Goal: Information Seeking & Learning: Compare options

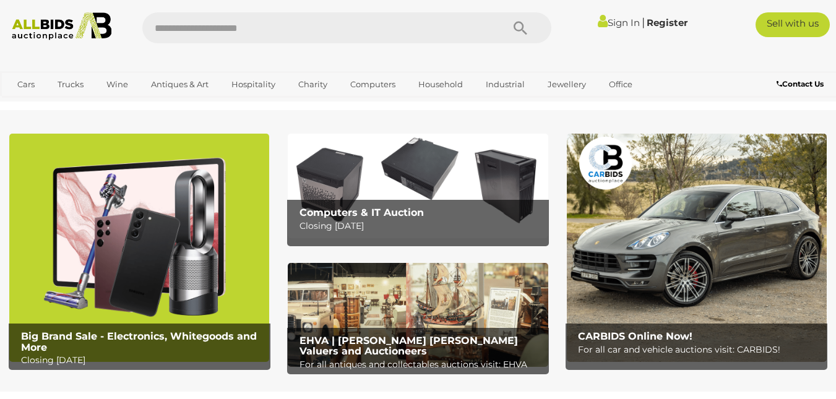
click at [618, 20] on link "Sign In" at bounding box center [619, 23] width 42 height 12
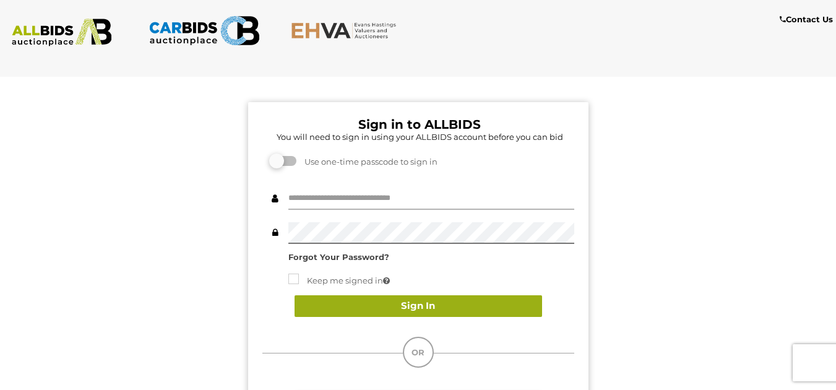
type input "********"
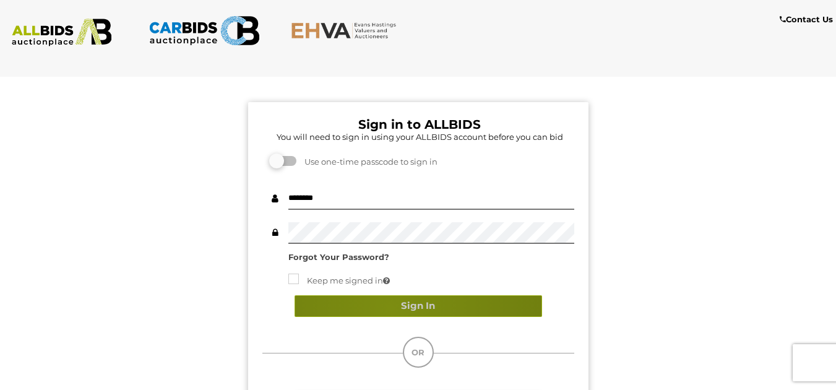
click at [390, 307] on button "Sign In" at bounding box center [419, 306] width 248 height 22
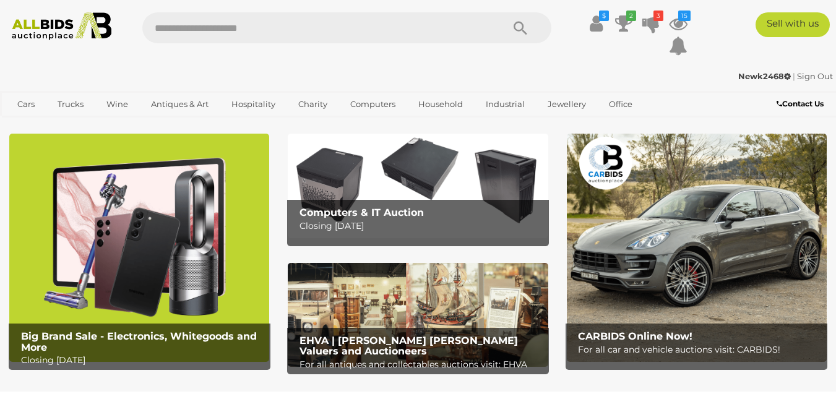
click at [149, 25] on input "text" at bounding box center [316, 27] width 348 height 31
type input "*******"
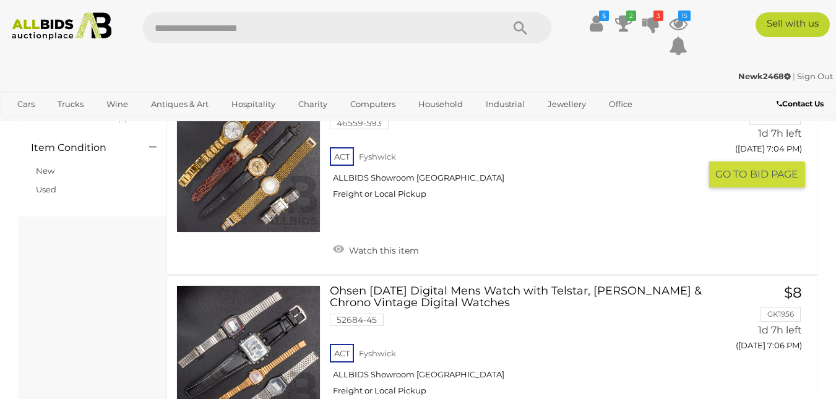
scroll to position [1424, 0]
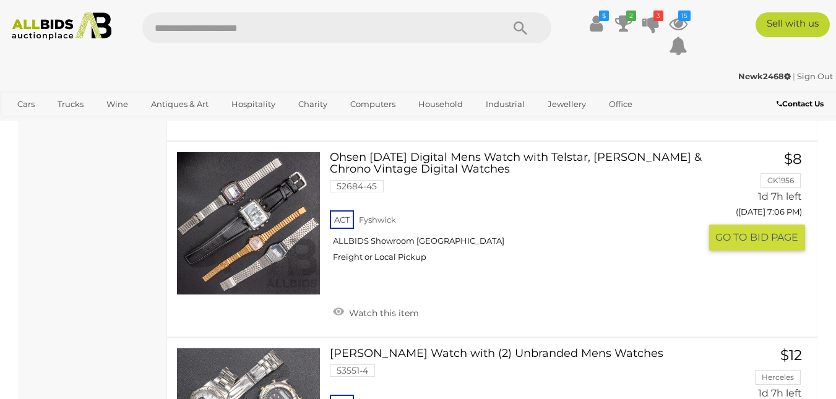
click at [246, 204] on link at bounding box center [248, 224] width 144 height 144
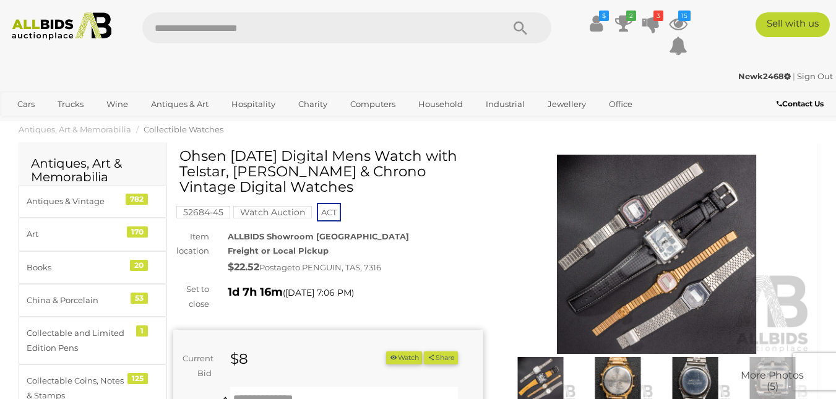
click at [672, 244] on img at bounding box center [657, 255] width 310 height 200
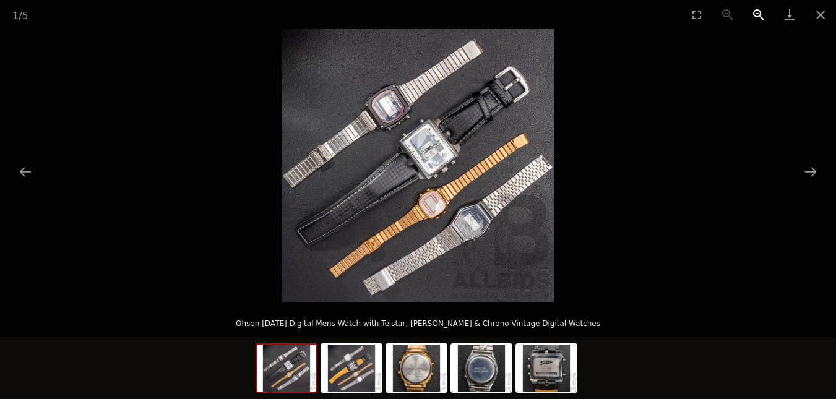
click at [755, 14] on button "Zoom in" at bounding box center [758, 14] width 31 height 29
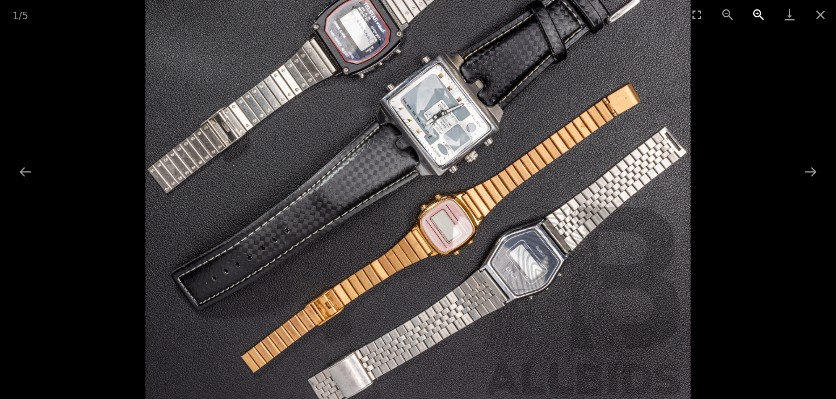
click at [758, 14] on button "Zoom in" at bounding box center [758, 14] width 31 height 29
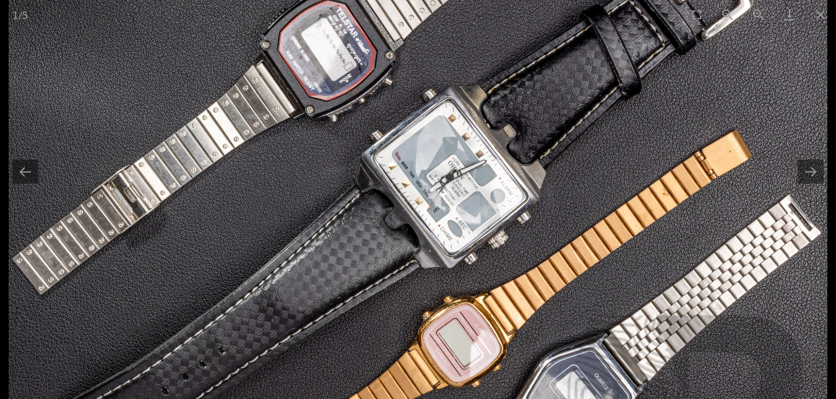
drag, startPoint x: 446, startPoint y: 96, endPoint x: 527, endPoint y: 169, distance: 109.1
click at [482, 189] on img at bounding box center [418, 227] width 819 height 819
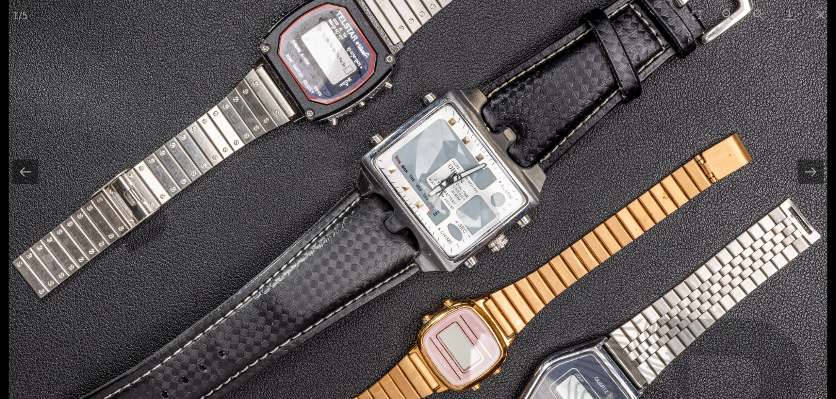
scroll to position [248, 0]
drag, startPoint x: 620, startPoint y: 122, endPoint x: 629, endPoint y: 145, distance: 25.3
click at [620, 122] on img at bounding box center [418, 231] width 819 height 819
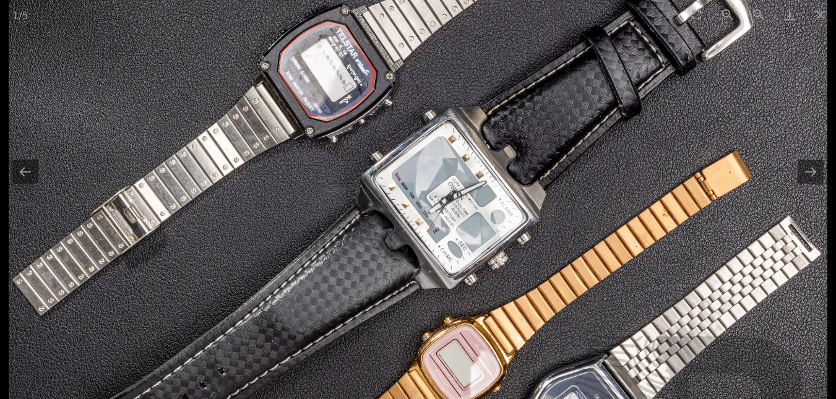
drag, startPoint x: 620, startPoint y: 293, endPoint x: 690, endPoint y: 197, distance: 118.7
click at [590, 302] on img at bounding box center [418, 248] width 819 height 819
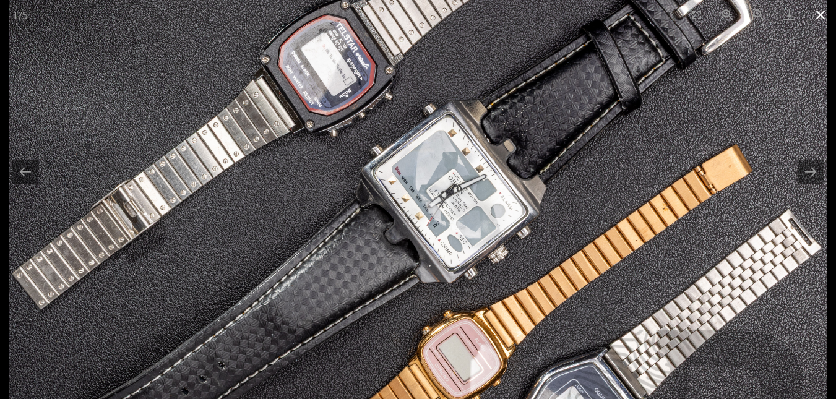
click at [818, 8] on button "Close gallery" at bounding box center [820, 14] width 31 height 29
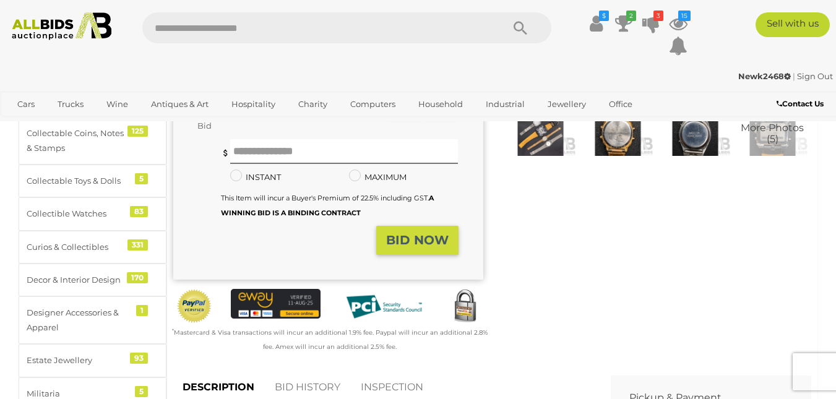
scroll to position [0, 0]
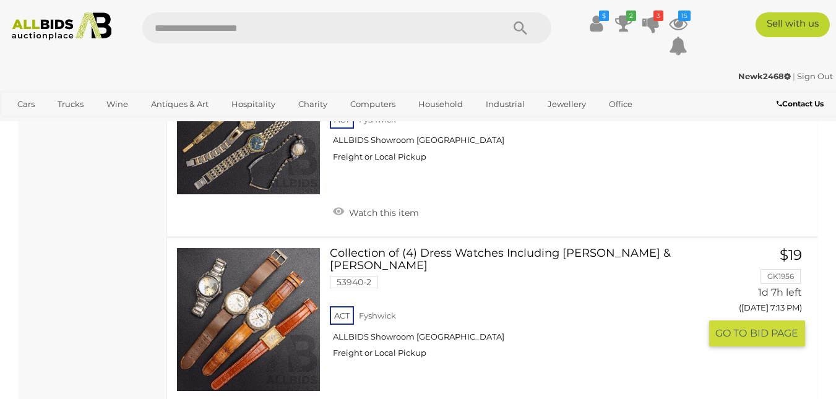
scroll to position [2169, 0]
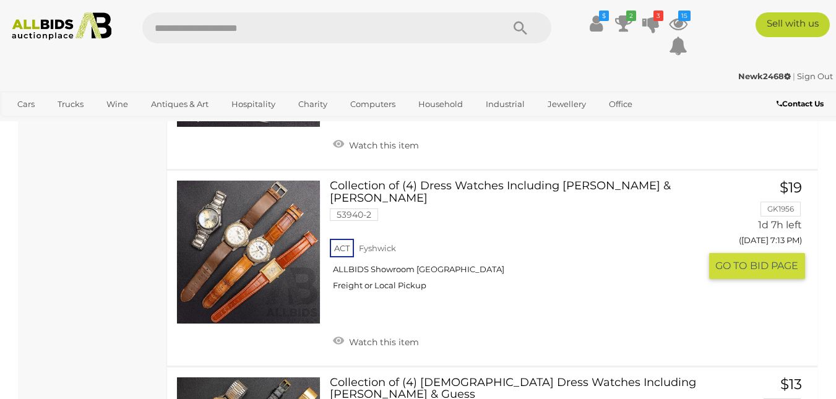
click at [235, 244] on link at bounding box center [248, 252] width 144 height 144
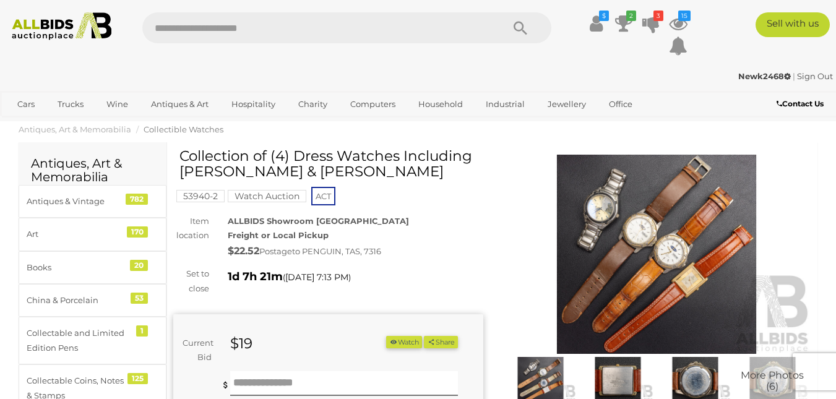
click at [654, 231] on img at bounding box center [657, 255] width 310 height 200
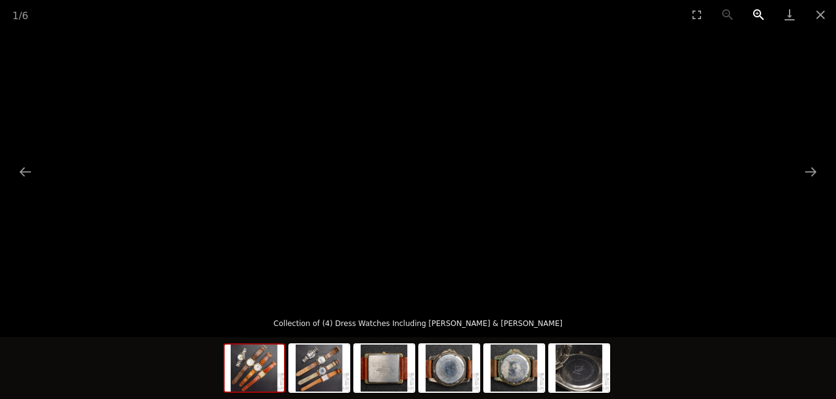
click at [756, 9] on button "Zoom in" at bounding box center [758, 14] width 31 height 29
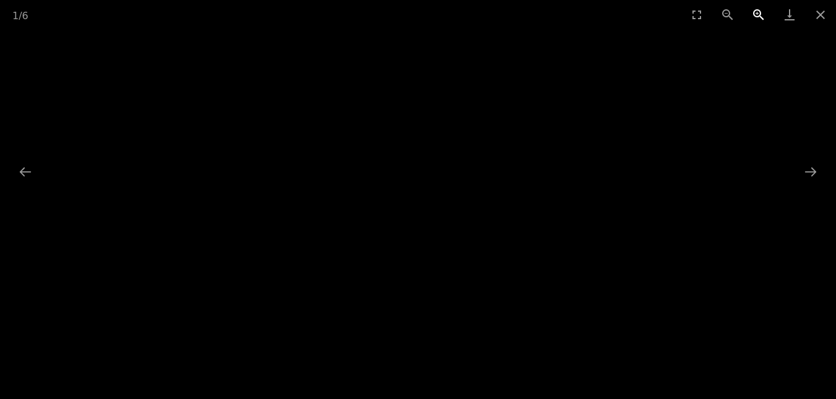
click at [756, 9] on button "Zoom in" at bounding box center [758, 14] width 31 height 29
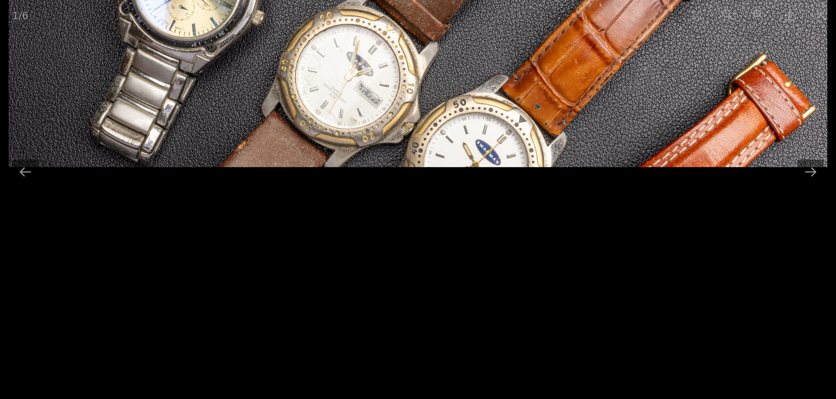
drag, startPoint x: 396, startPoint y: 102, endPoint x: 449, endPoint y: 146, distance: 68.5
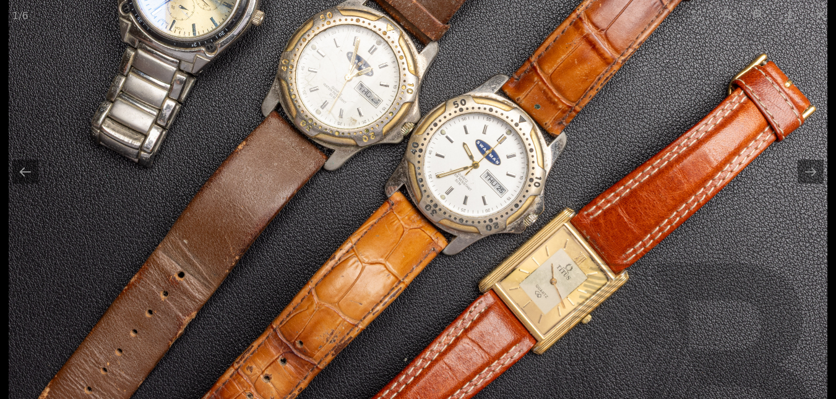
click at [449, 146] on img at bounding box center [418, 175] width 819 height 819
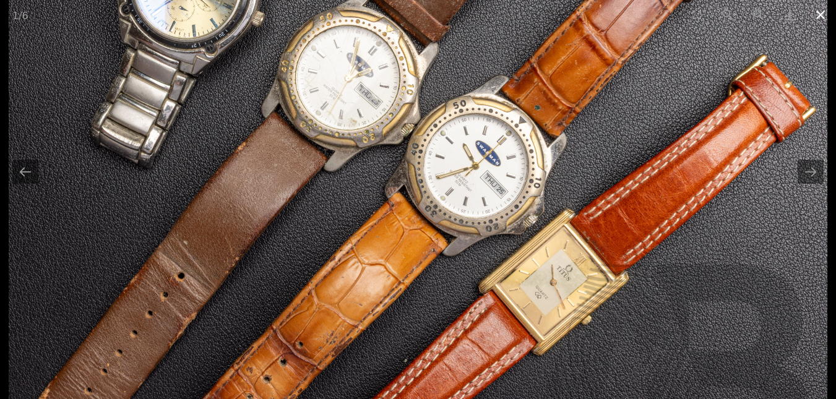
click at [814, 11] on button "Close gallery" at bounding box center [820, 14] width 31 height 29
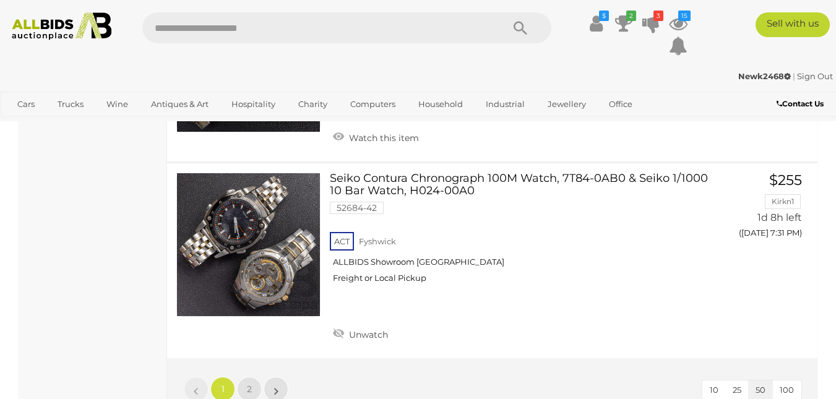
scroll to position [9505, 0]
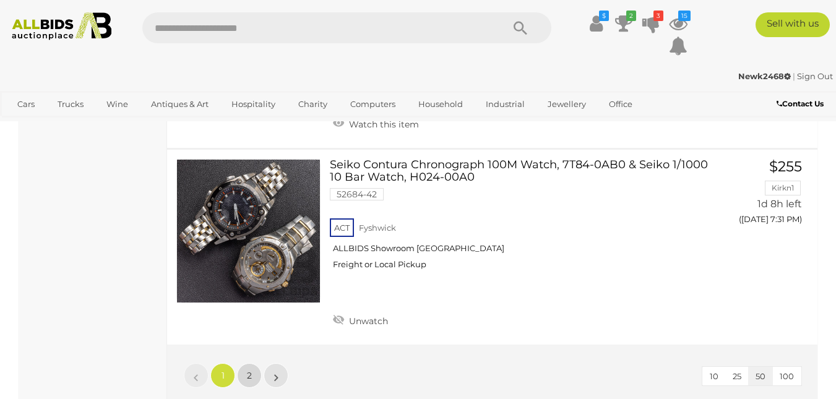
click at [246, 363] on link "2" at bounding box center [249, 375] width 25 height 25
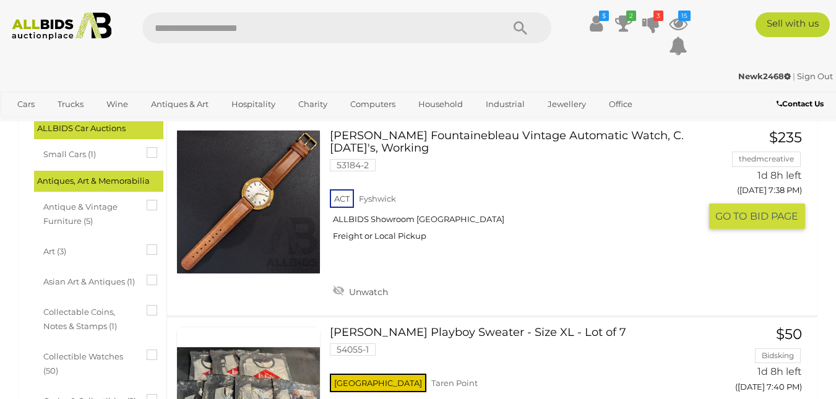
scroll to position [248, 0]
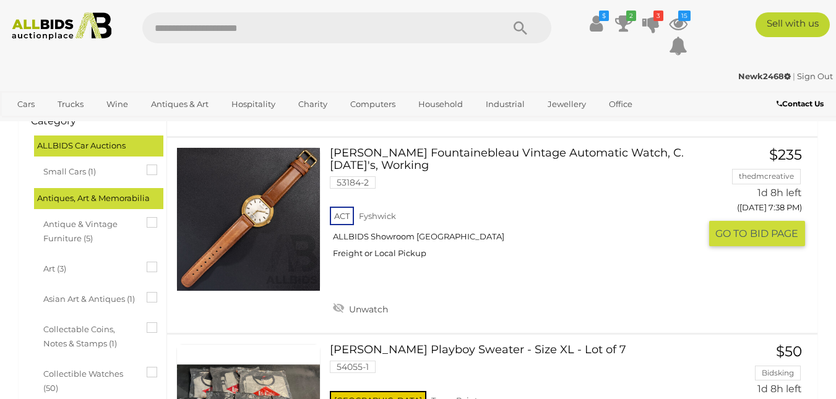
click at [259, 215] on link at bounding box center [248, 219] width 144 height 144
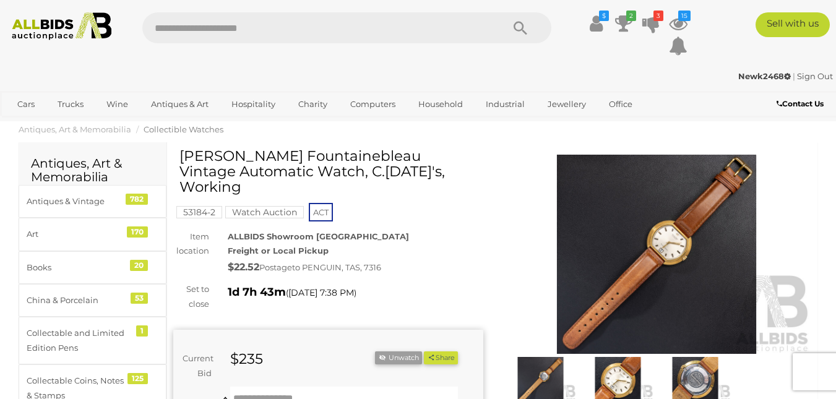
click at [685, 238] on img at bounding box center [657, 255] width 310 height 200
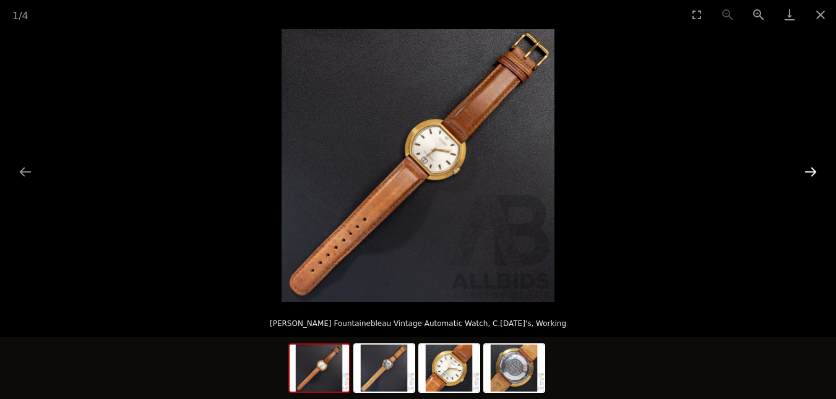
click at [809, 163] on button "Next slide" at bounding box center [811, 172] width 26 height 24
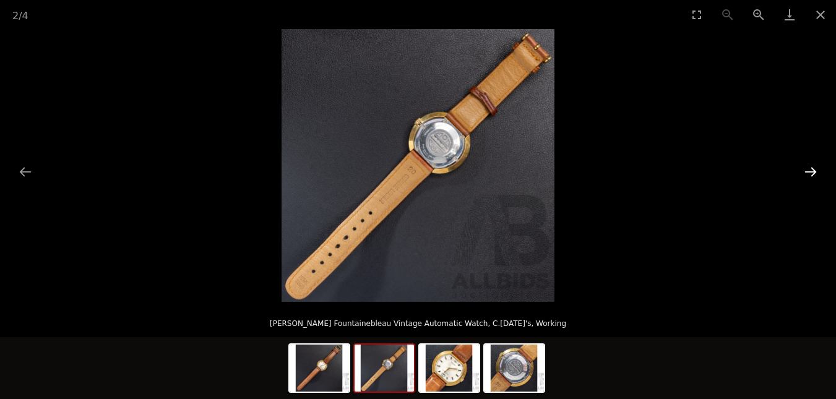
click at [809, 163] on button "Next slide" at bounding box center [811, 172] width 26 height 24
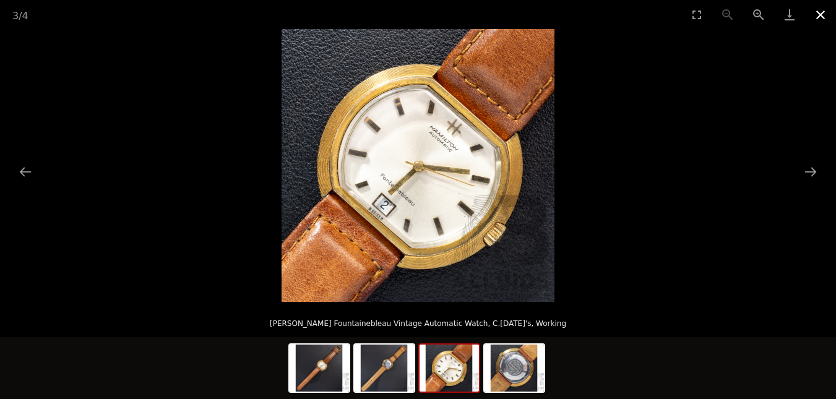
click at [818, 14] on button "Close gallery" at bounding box center [820, 14] width 31 height 29
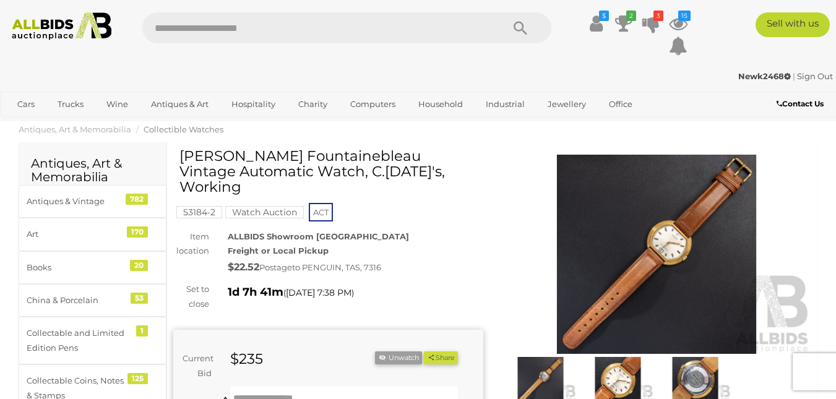
scroll to position [62, 0]
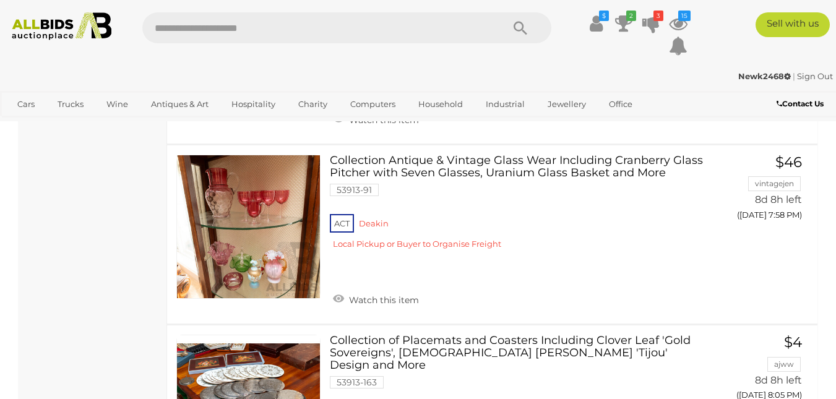
scroll to position [7810, 0]
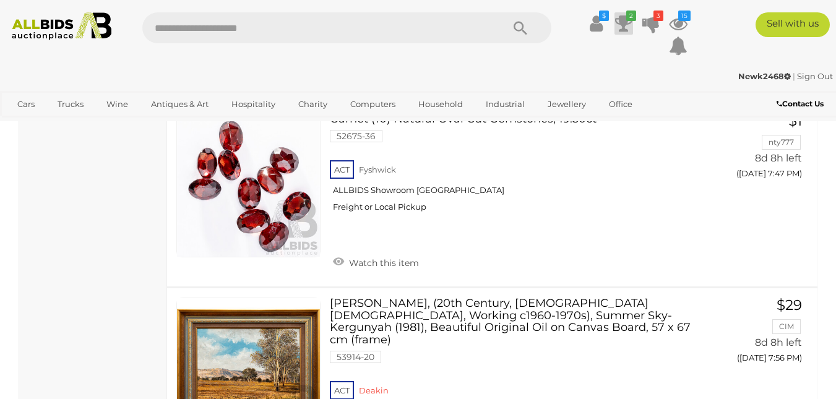
click at [624, 20] on icon at bounding box center [623, 23] width 17 height 22
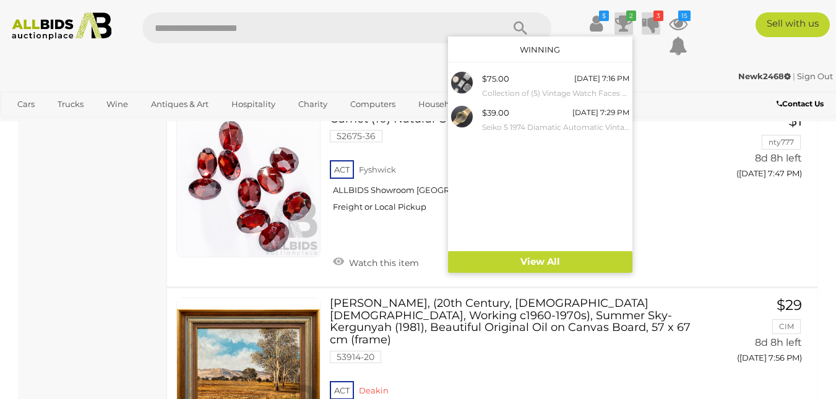
click at [655, 20] on icon "3" at bounding box center [659, 16] width 10 height 11
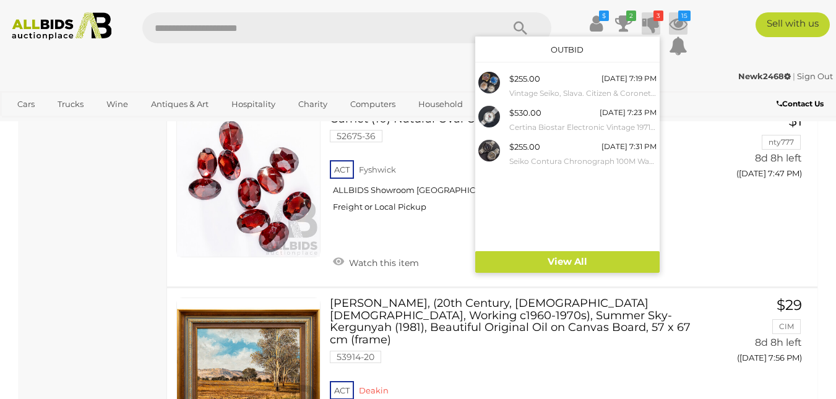
click at [678, 21] on icon at bounding box center [678, 23] width 19 height 22
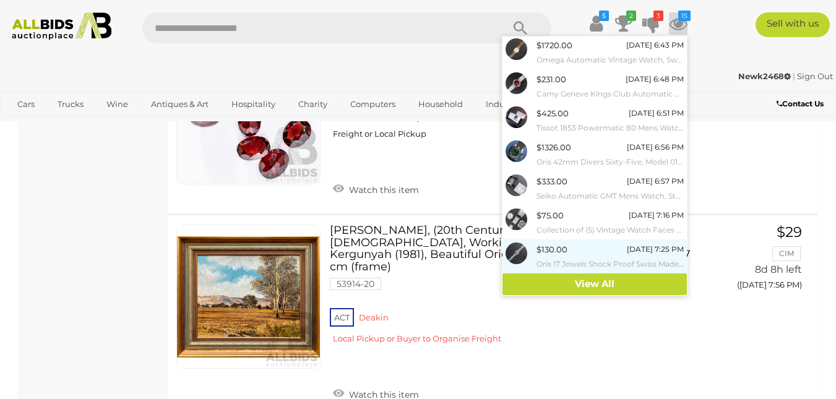
scroll to position [7996, 0]
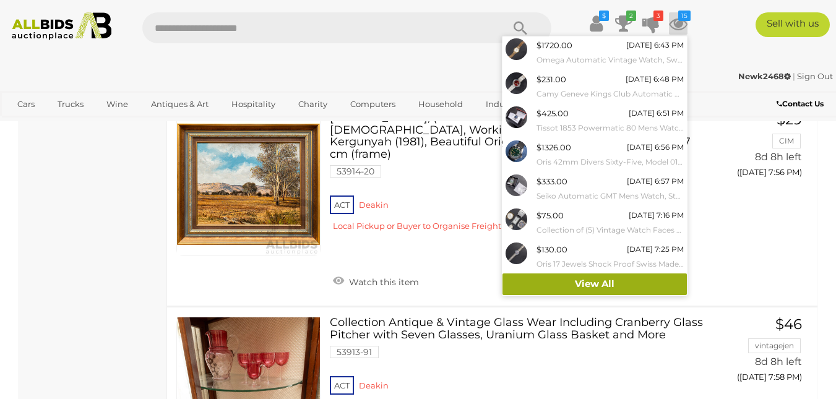
click at [581, 283] on link "View All" at bounding box center [595, 285] width 184 height 22
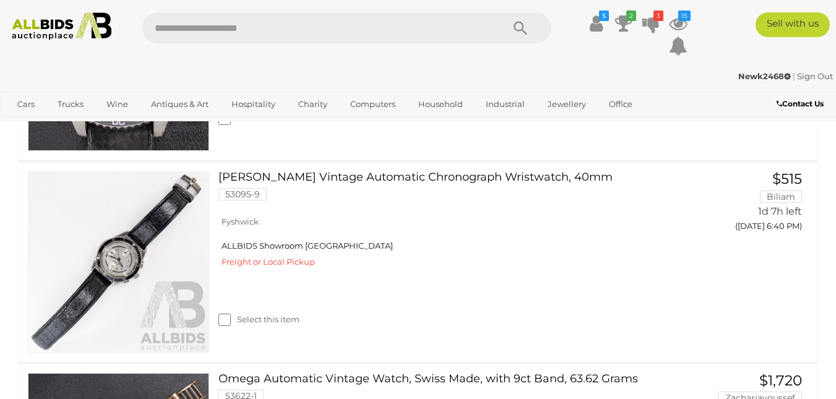
scroll to position [619, 0]
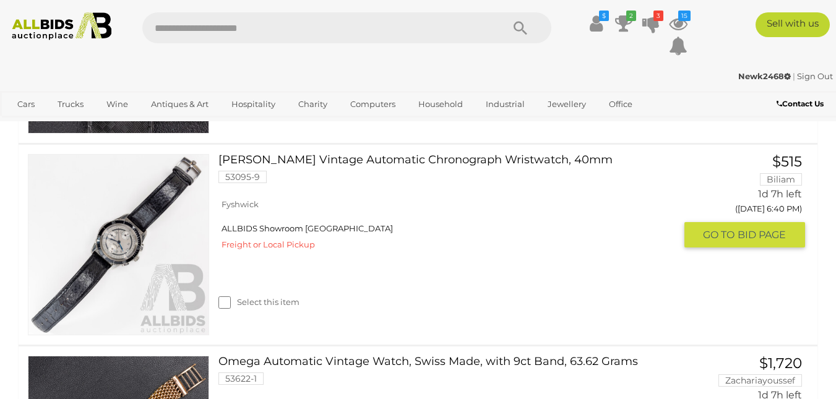
click at [116, 237] on link at bounding box center [118, 244] width 181 height 181
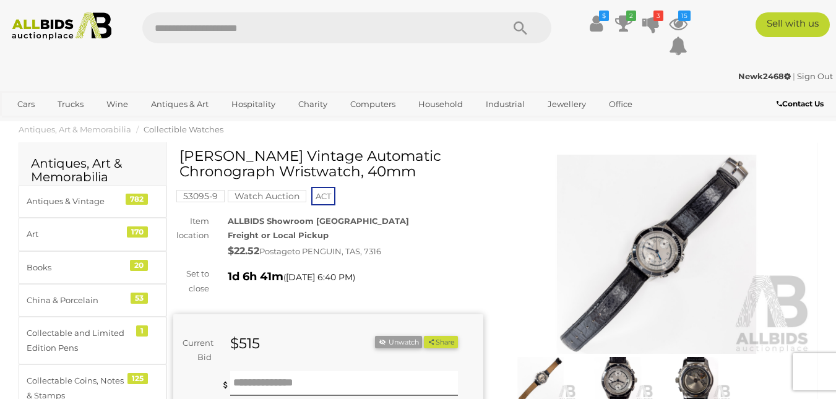
click at [660, 240] on img at bounding box center [657, 255] width 310 height 200
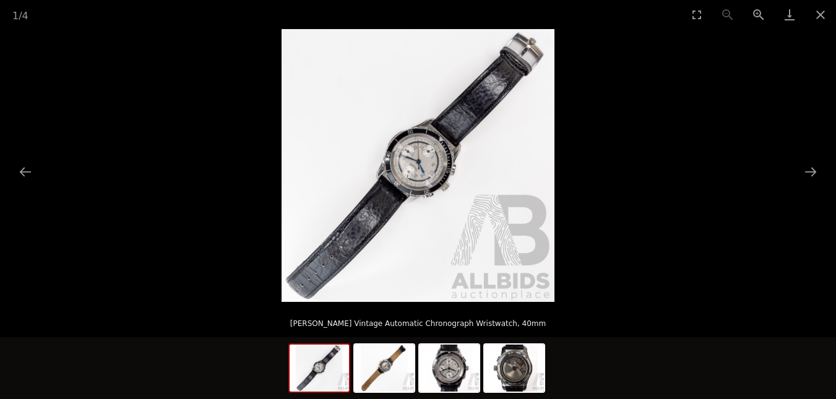
click at [426, 167] on img at bounding box center [418, 165] width 273 height 273
click at [806, 164] on button "Next slide" at bounding box center [811, 172] width 26 height 24
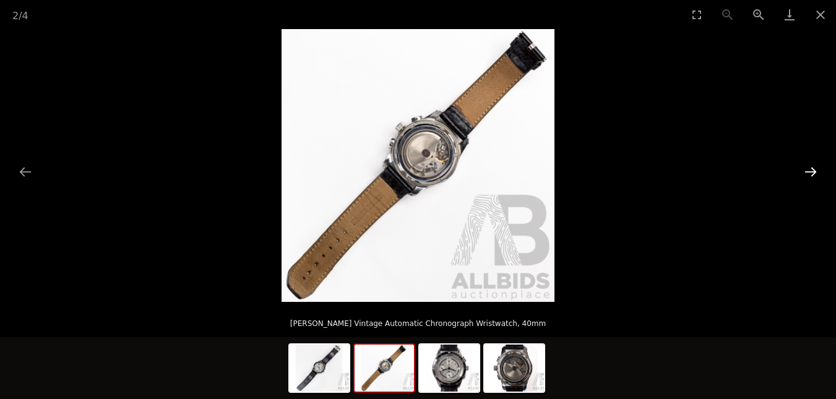
click at [806, 164] on button "Next slide" at bounding box center [811, 172] width 26 height 24
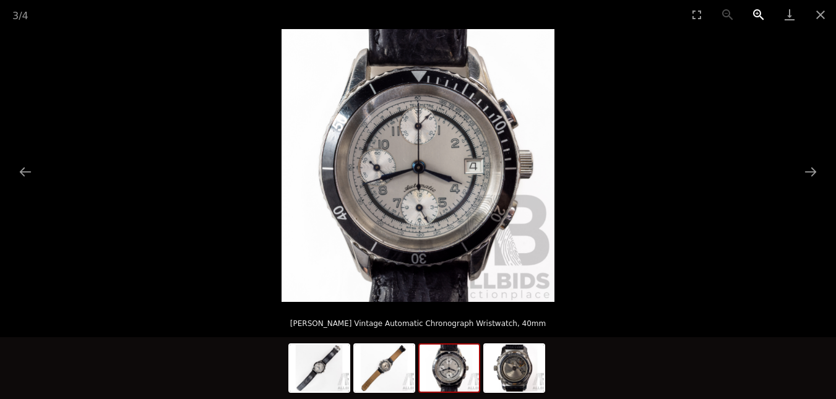
click at [759, 12] on button "Zoom in" at bounding box center [758, 14] width 31 height 29
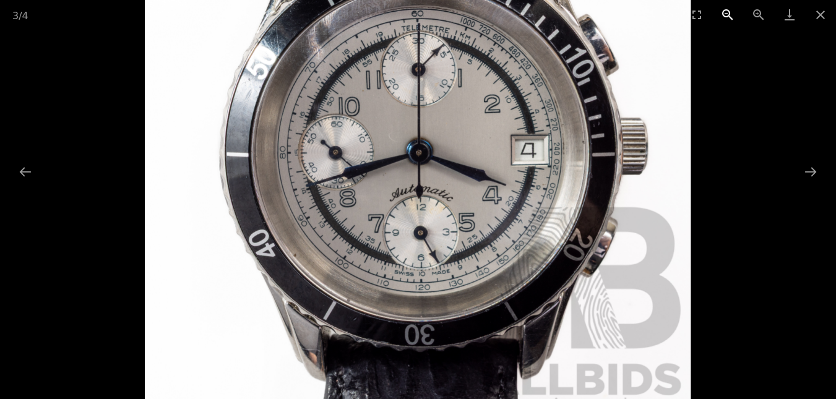
click at [724, 11] on button "Zoom out" at bounding box center [727, 14] width 31 height 29
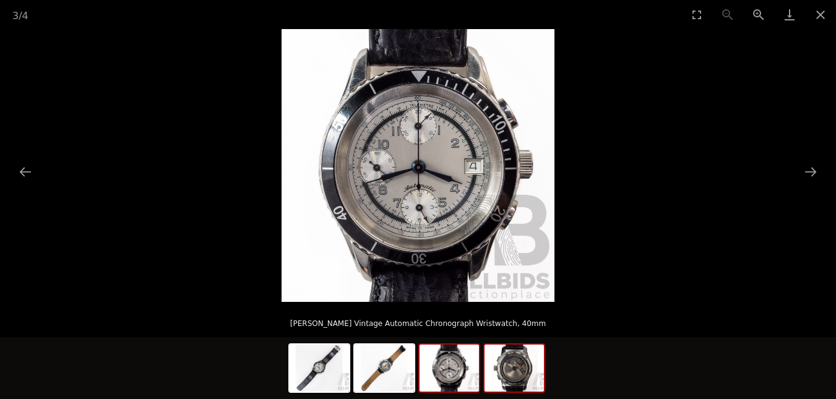
click at [512, 371] on img at bounding box center [514, 368] width 59 height 47
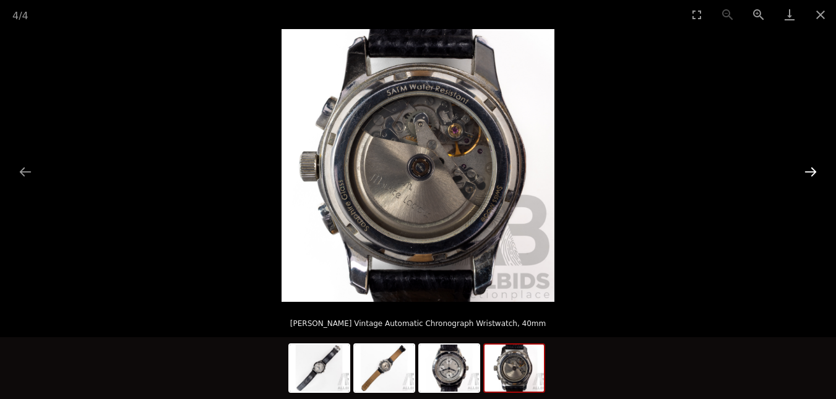
click at [809, 171] on button "Next slide" at bounding box center [811, 172] width 26 height 24
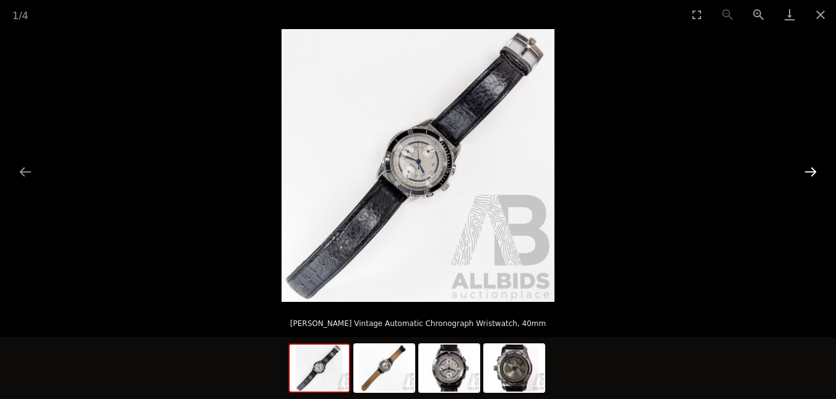
click at [809, 171] on button "Next slide" at bounding box center [811, 172] width 26 height 24
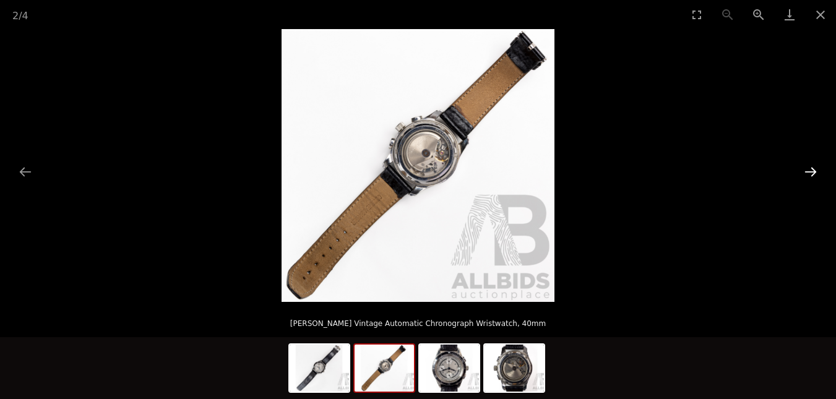
click at [809, 171] on button "Next slide" at bounding box center [811, 172] width 26 height 24
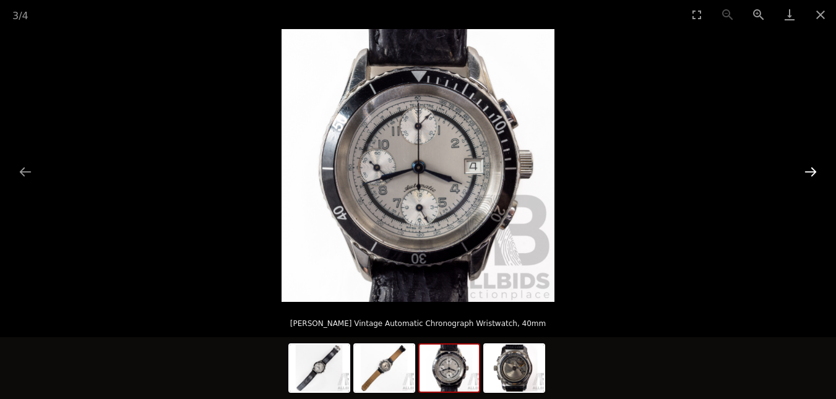
click at [809, 171] on button "Next slide" at bounding box center [811, 172] width 26 height 24
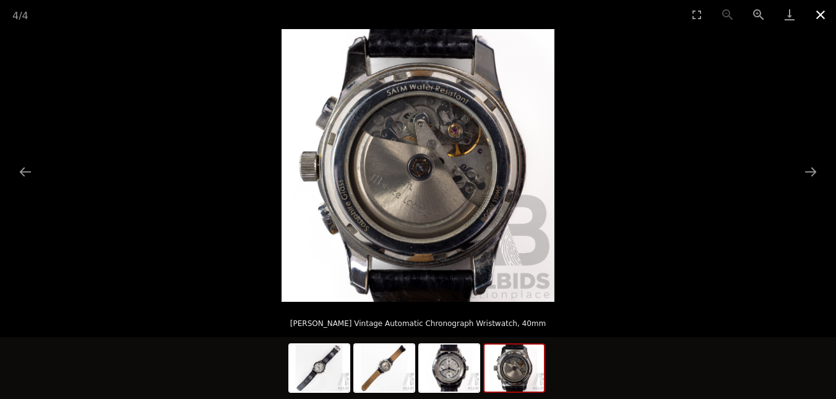
click at [821, 12] on button "Close gallery" at bounding box center [820, 14] width 31 height 29
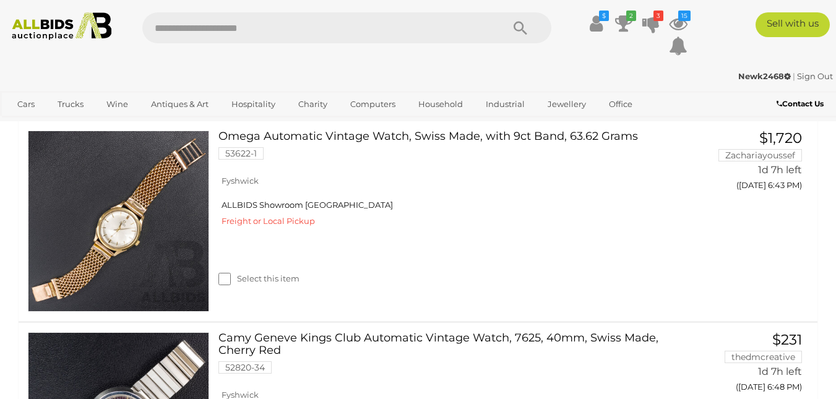
scroll to position [823, 0]
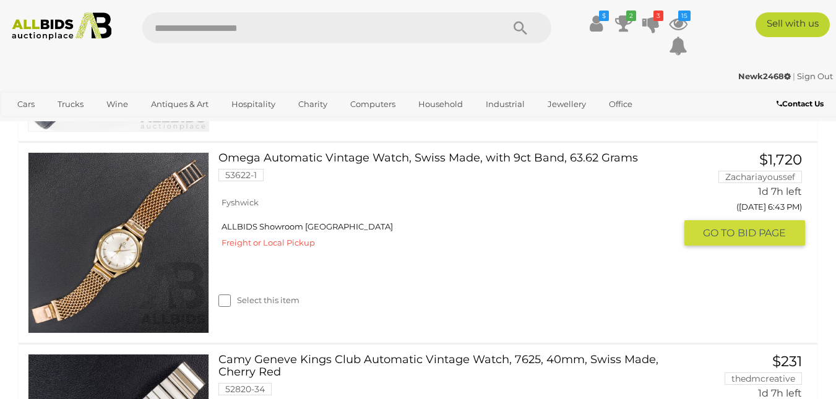
click at [92, 244] on link at bounding box center [118, 242] width 181 height 181
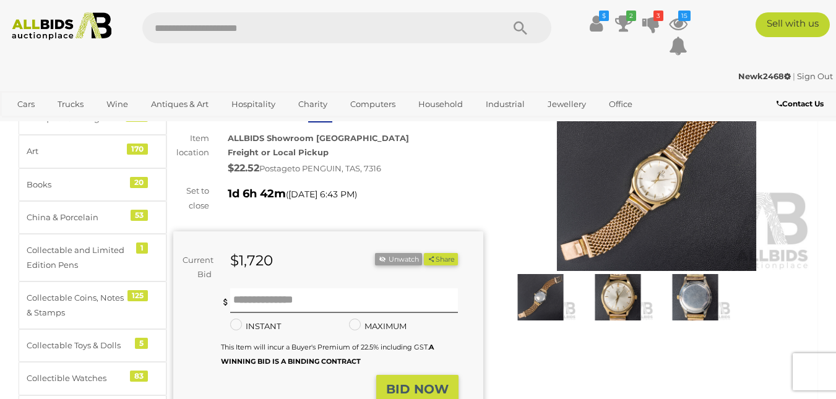
scroll to position [62, 0]
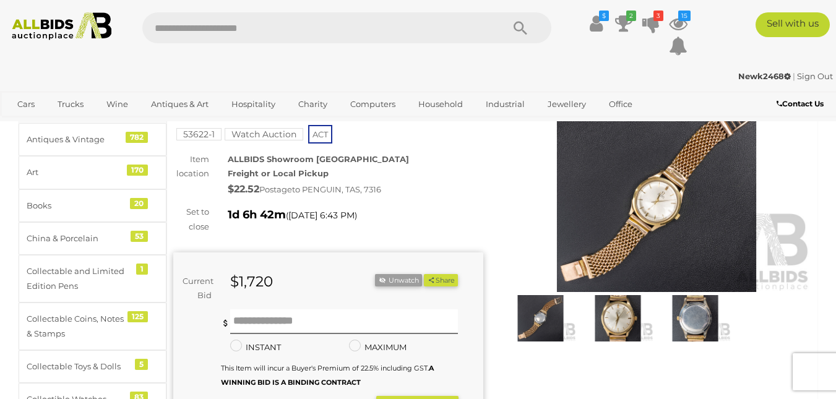
click at [662, 204] on img at bounding box center [657, 193] width 310 height 200
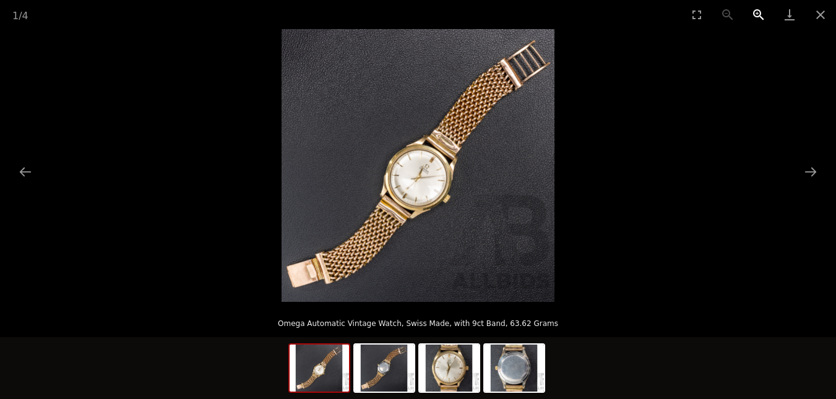
click at [753, 11] on button "Zoom in" at bounding box center [758, 14] width 31 height 29
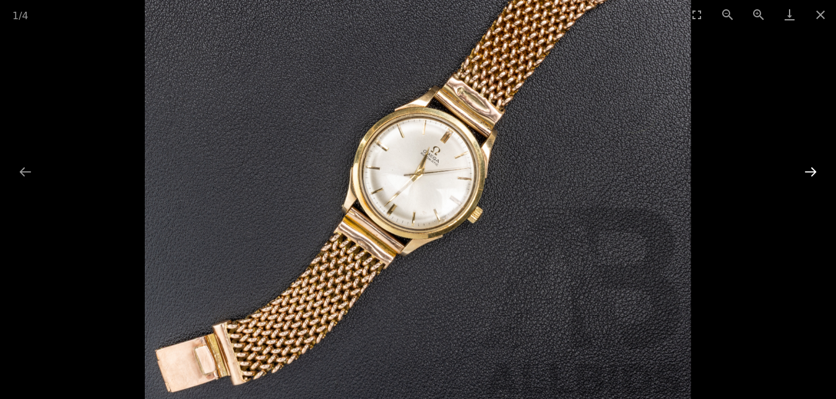
click at [812, 169] on button "Next slide" at bounding box center [811, 172] width 26 height 24
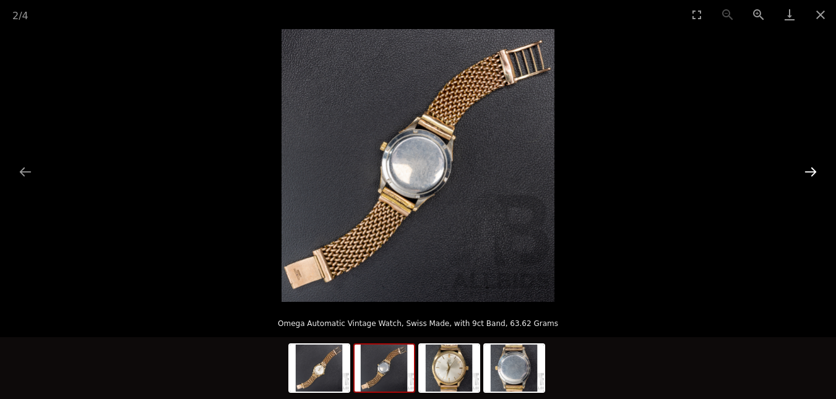
click at [812, 169] on button "Next slide" at bounding box center [811, 172] width 26 height 24
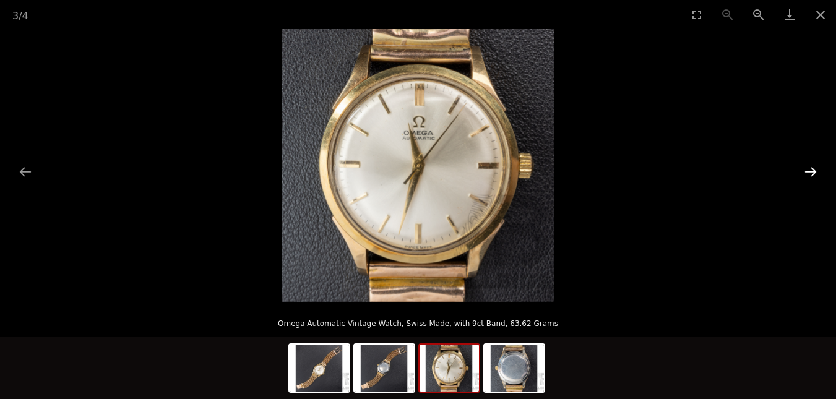
click at [812, 169] on button "Next slide" at bounding box center [811, 172] width 26 height 24
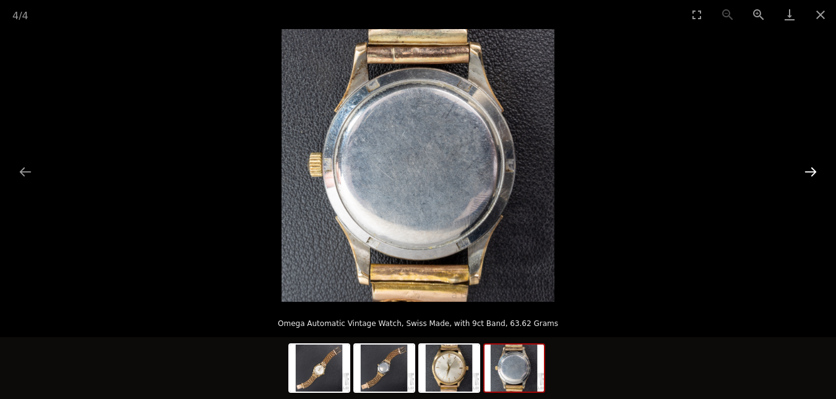
click at [812, 169] on button "Next slide" at bounding box center [811, 172] width 26 height 24
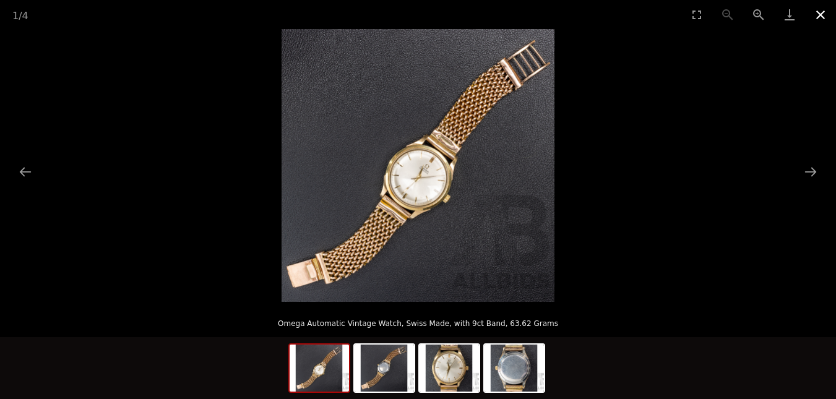
click at [816, 9] on button "Close gallery" at bounding box center [820, 14] width 31 height 29
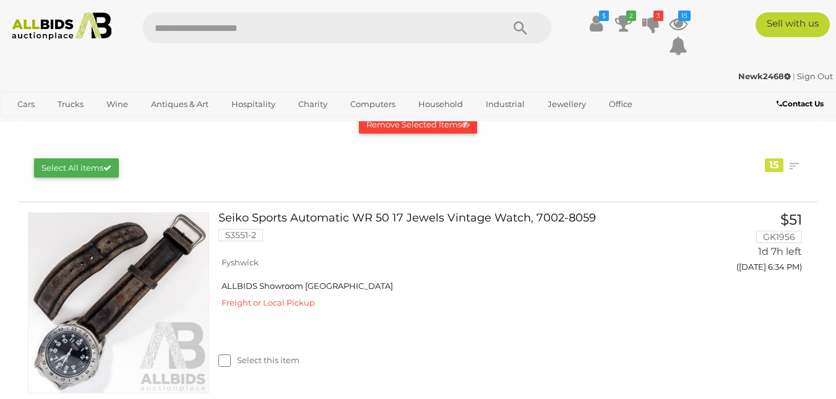
scroll to position [96, 0]
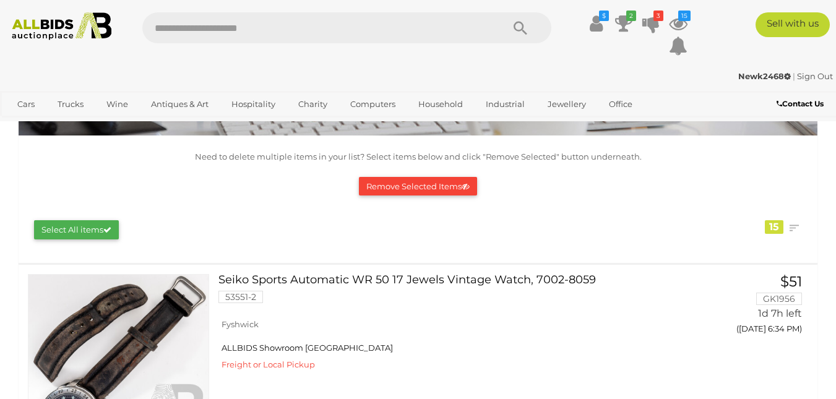
click at [813, 74] on link "Sign Out" at bounding box center [815, 76] width 36 height 10
